Goal: Information Seeking & Learning: Learn about a topic

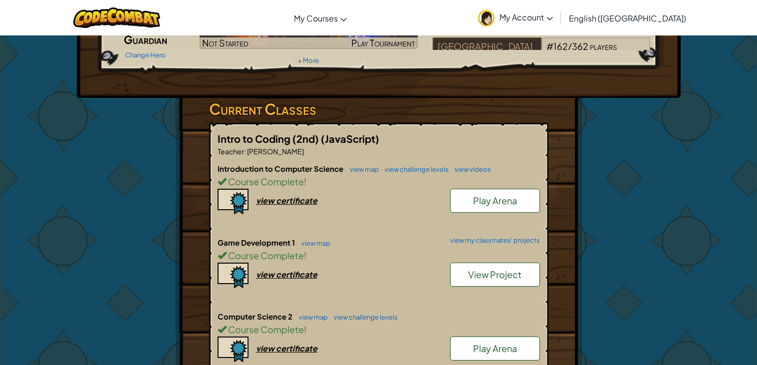
scroll to position [108, 0]
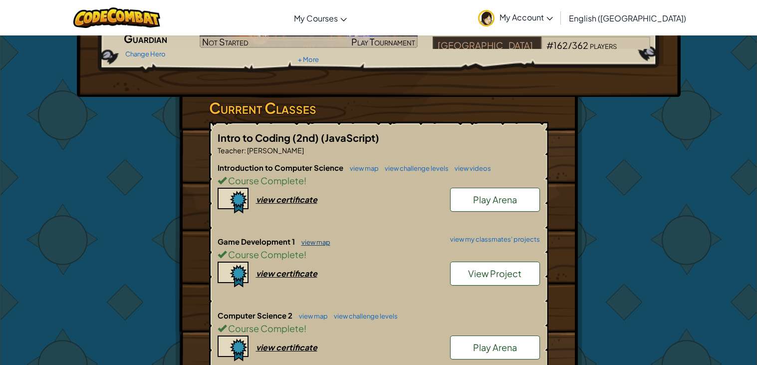
click at [312, 245] on link "view map" at bounding box center [313, 242] width 34 height 8
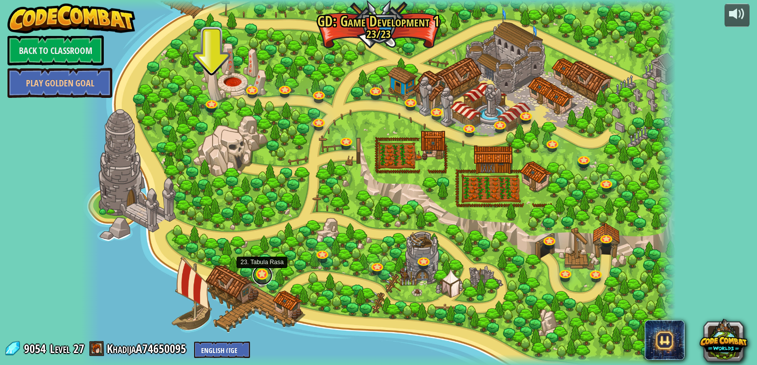
click at [261, 272] on link at bounding box center [262, 275] width 20 height 20
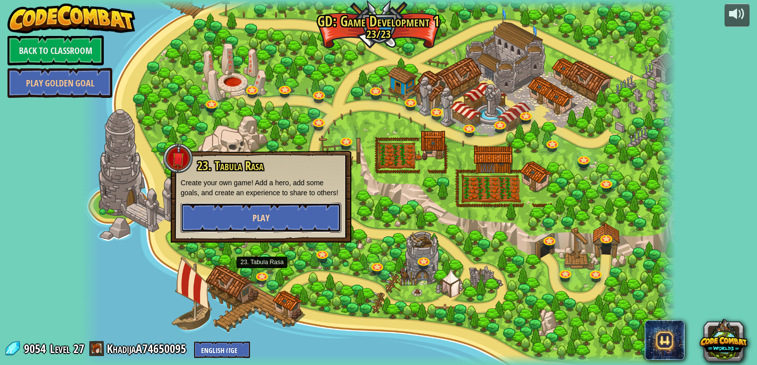
click at [256, 209] on button "Play" at bounding box center [261, 217] width 161 height 30
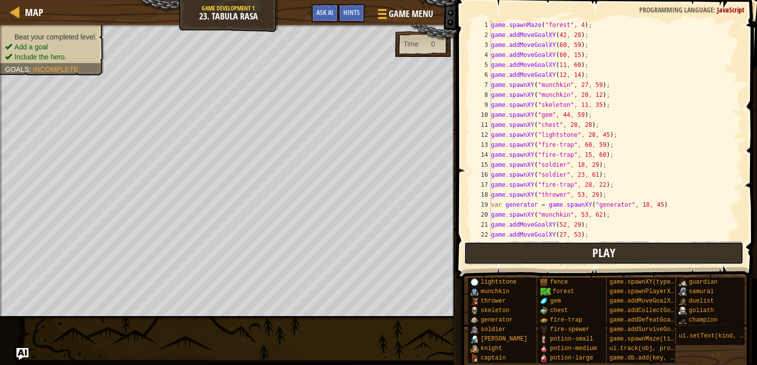
click at [498, 260] on button "Play" at bounding box center [604, 252] width 280 height 23
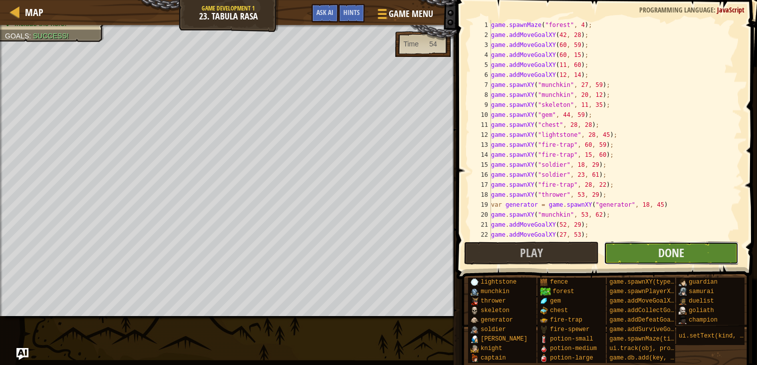
click at [623, 253] on button "Done" at bounding box center [670, 252] width 135 height 23
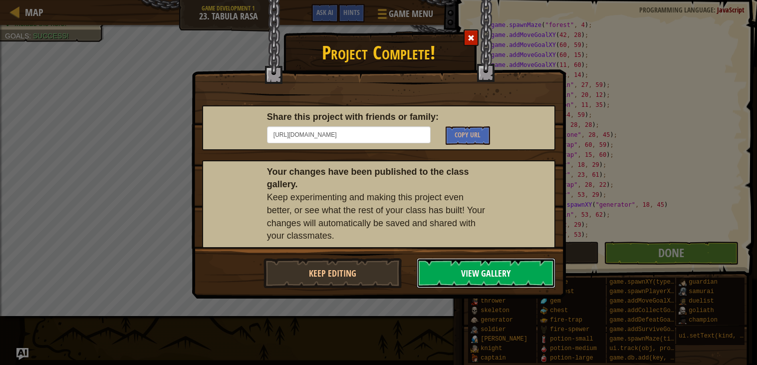
click at [441, 275] on button "View Gallery" at bounding box center [485, 273] width 139 height 30
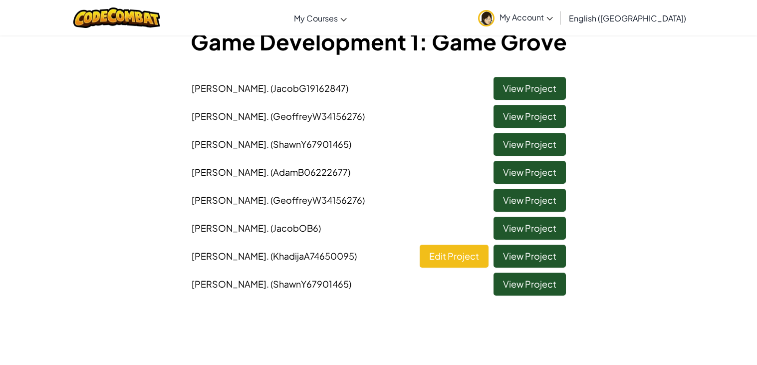
scroll to position [68, 0]
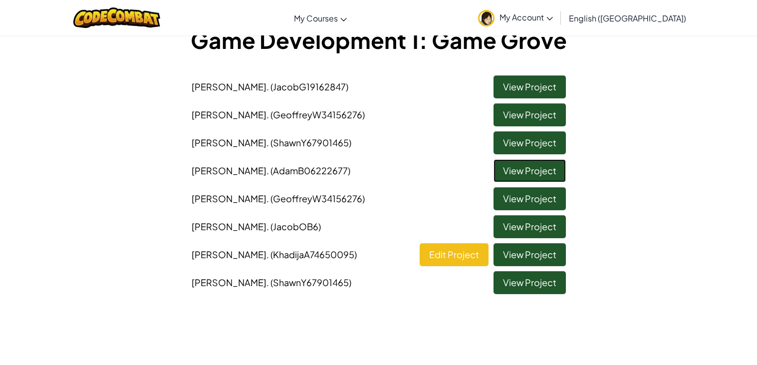
click at [510, 172] on link "View Project" at bounding box center [529, 170] width 72 height 23
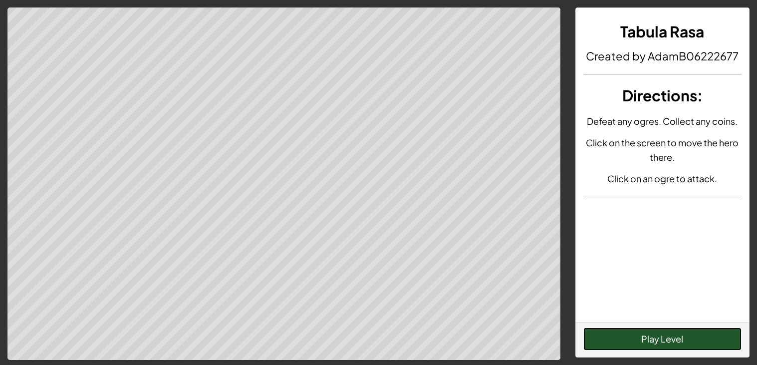
click at [600, 331] on button "Play Level" at bounding box center [662, 338] width 158 height 23
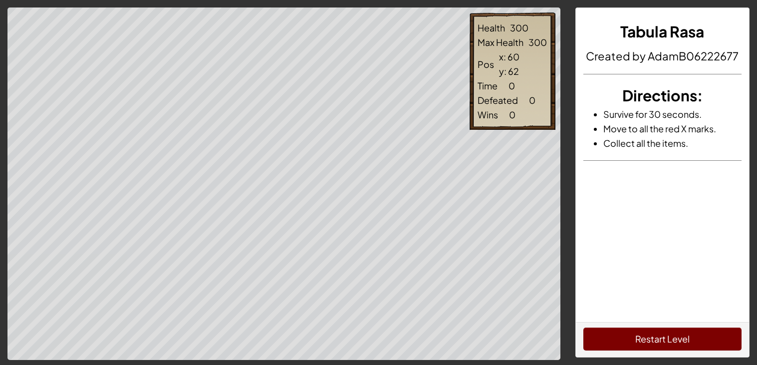
click at [493, 101] on div "Defeated" at bounding box center [497, 100] width 40 height 14
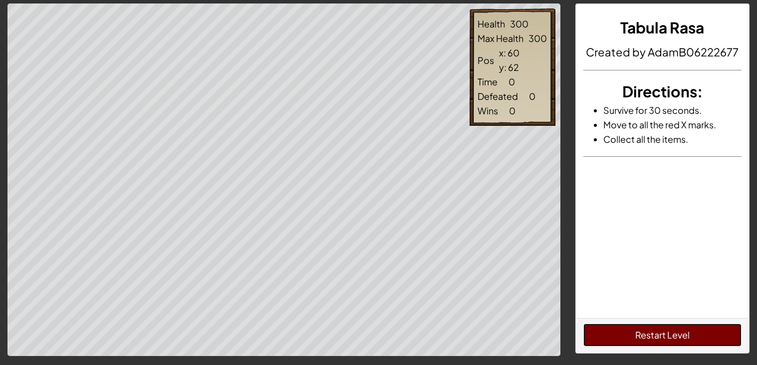
click at [707, 344] on button "Restart Level" at bounding box center [662, 334] width 158 height 23
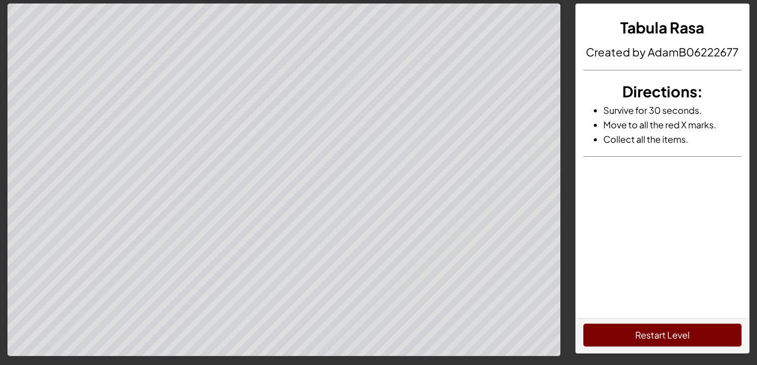
click at [706, 329] on button "Restart Level" at bounding box center [662, 334] width 158 height 23
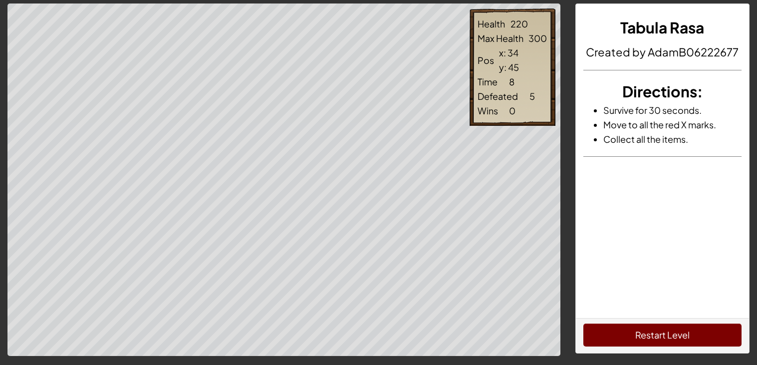
scroll to position [0, 0]
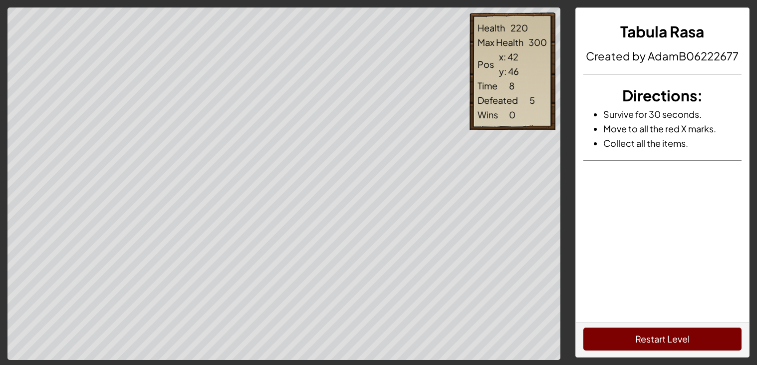
click at [480, 122] on div "Health 220 Max Health 300 Pos x: 42 y: 46 Time 8 Defeated 5 Wins 0" at bounding box center [512, 70] width 86 height 117
click at [498, 123] on div "Health 220 Max Health 300 Pos x: 45 y: 46 Time 8 Defeated 5 Wins 0" at bounding box center [512, 70] width 86 height 117
click at [645, 337] on button "Restart Level" at bounding box center [662, 338] width 158 height 23
click at [657, 333] on button "Restart Level" at bounding box center [662, 338] width 158 height 23
click at [471, 118] on div "Health 274 Max Health 300 Pos x: 63 y: 48 Time 2 Defeated 0 Wins 0" at bounding box center [512, 70] width 86 height 117
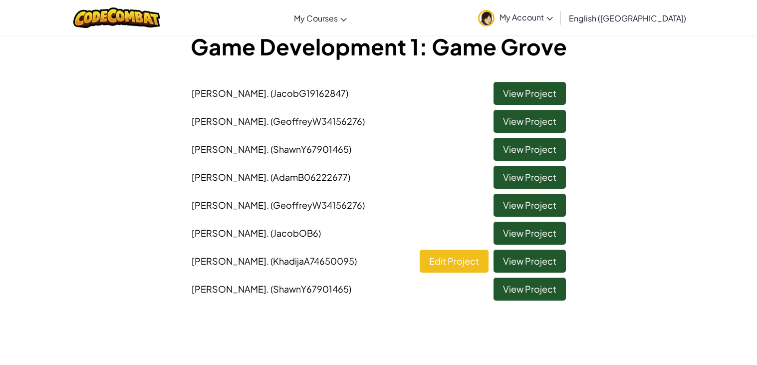
scroll to position [61, 0]
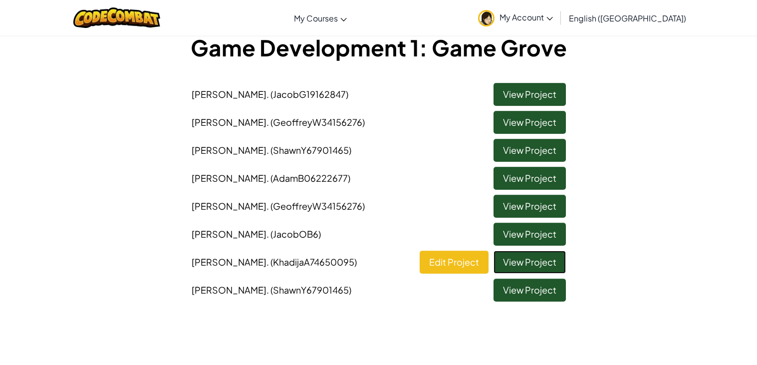
click at [530, 254] on link "View Project" at bounding box center [529, 261] width 72 height 23
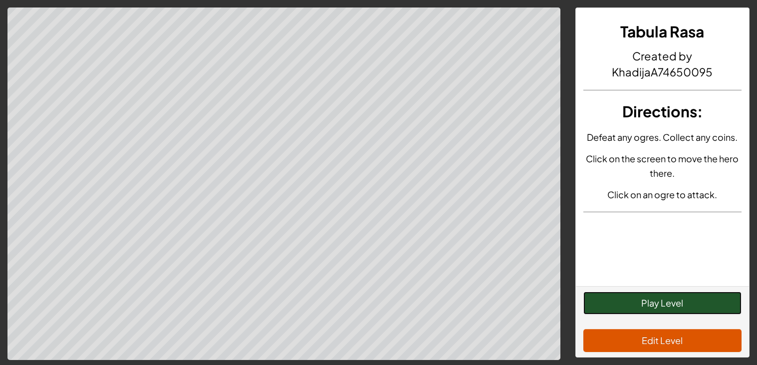
click at [615, 304] on button "Play Level" at bounding box center [662, 302] width 158 height 23
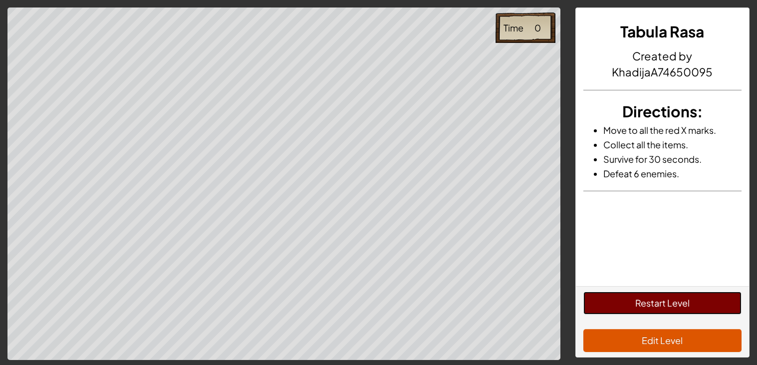
click at [612, 293] on button "Restart Level" at bounding box center [662, 302] width 158 height 23
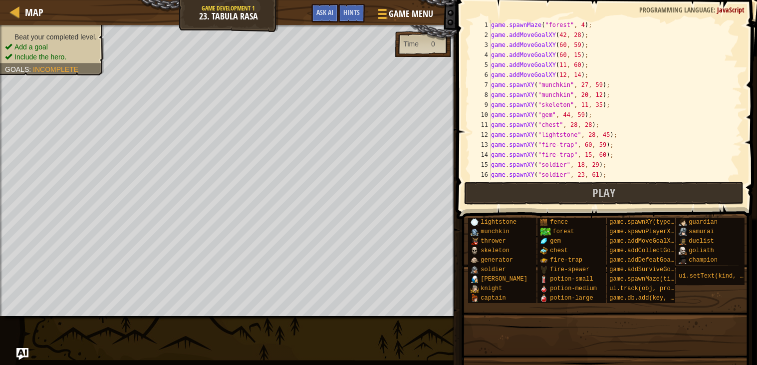
click at [10, 21] on div "Map Game Development 1 23. Tabula Rasa Game Menu Done Hints Ask AI" at bounding box center [228, 12] width 456 height 25
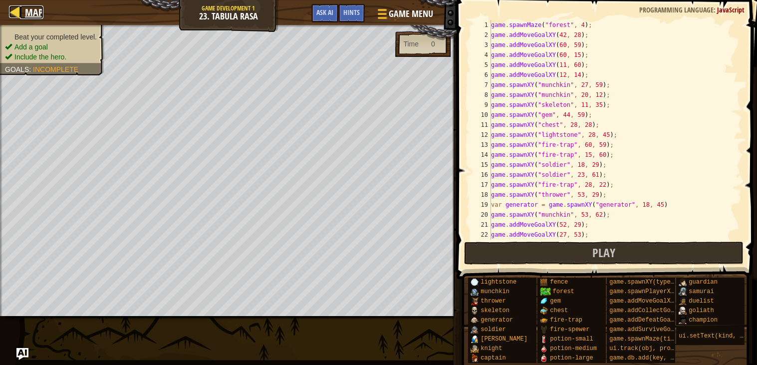
click at [26, 6] on span "Map" at bounding box center [34, 11] width 18 height 13
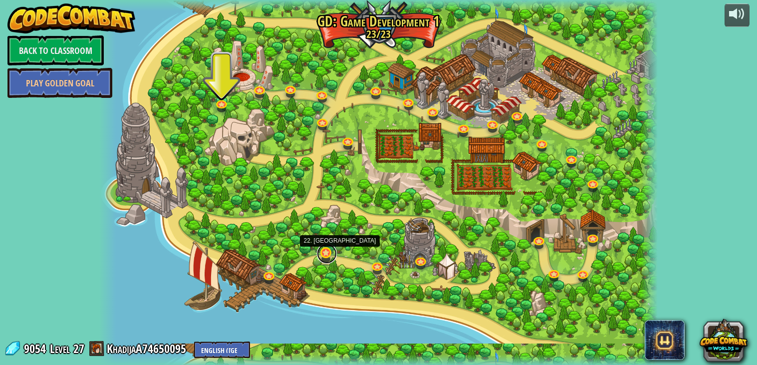
click at [323, 255] on link at bounding box center [327, 253] width 20 height 20
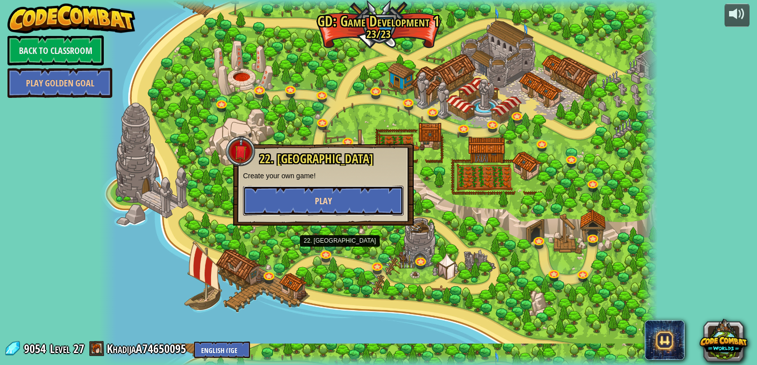
click at [315, 199] on span "Play" at bounding box center [323, 200] width 17 height 12
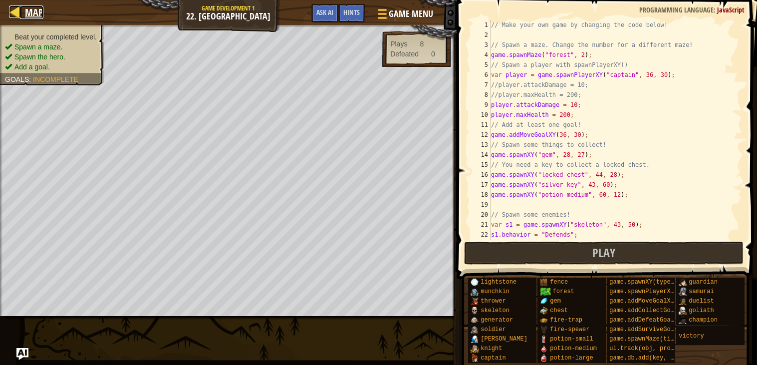
click at [22, 16] on link "Map" at bounding box center [31, 11] width 23 height 13
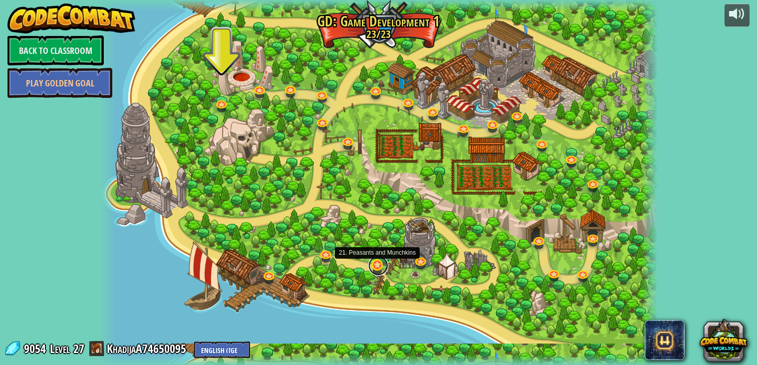
click at [384, 269] on link at bounding box center [378, 265] width 20 height 20
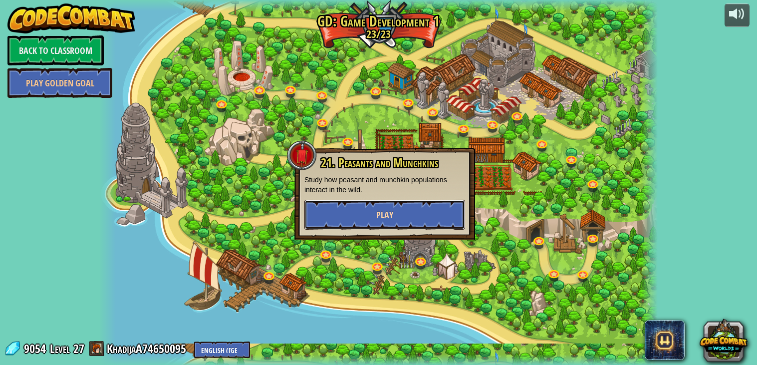
click at [383, 218] on span "Play" at bounding box center [384, 214] width 17 height 12
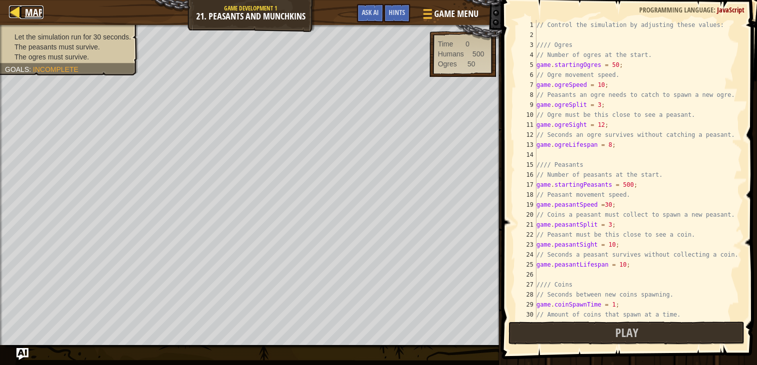
click at [23, 12] on link "Map" at bounding box center [31, 11] width 23 height 13
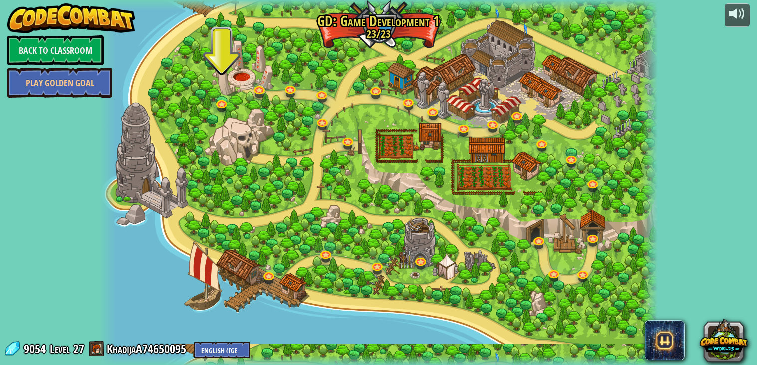
click at [236, 74] on div at bounding box center [378, 182] width 559 height 365
